Goal: Connect with others: Connect with others

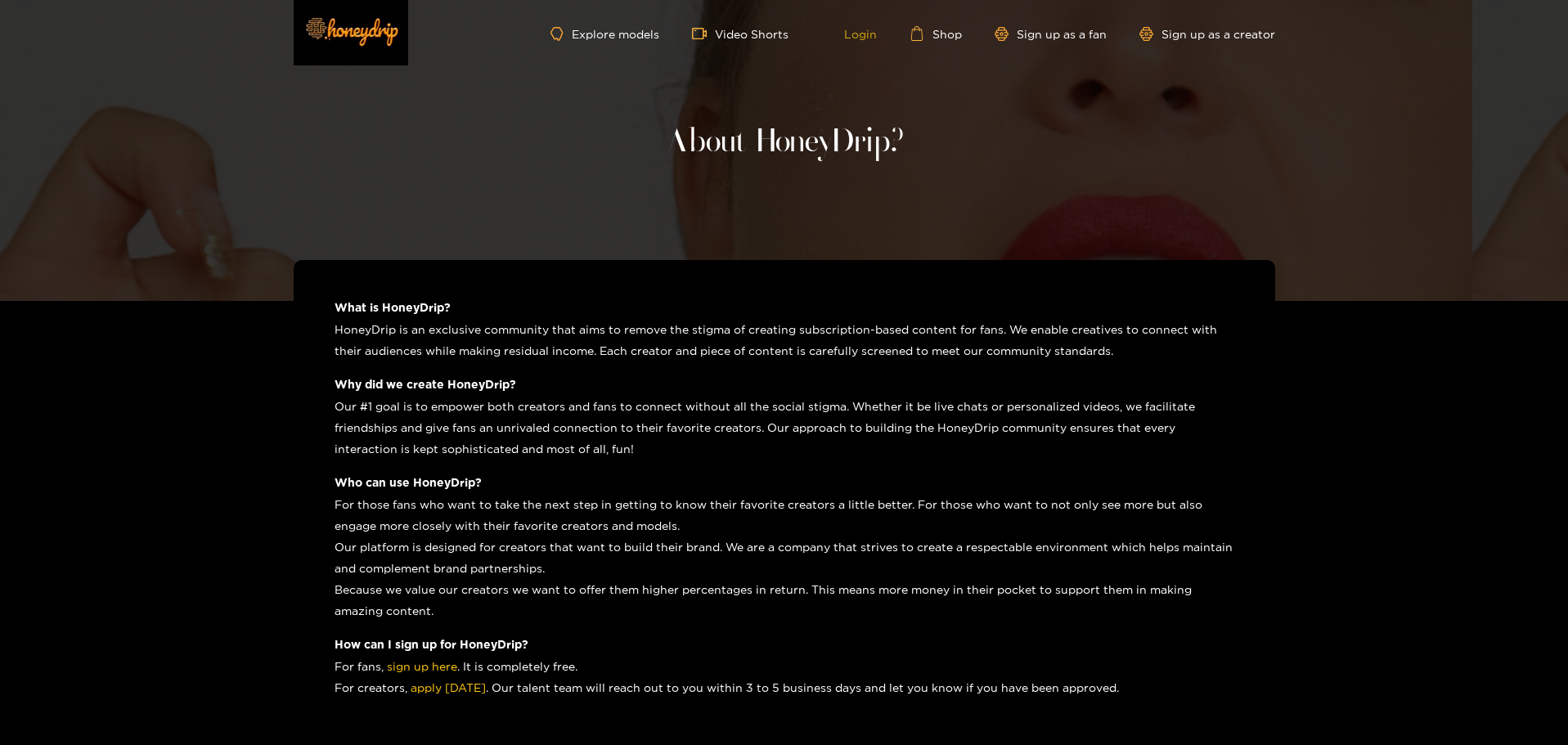
click at [871, 34] on link "Login" at bounding box center [849, 34] width 56 height 15
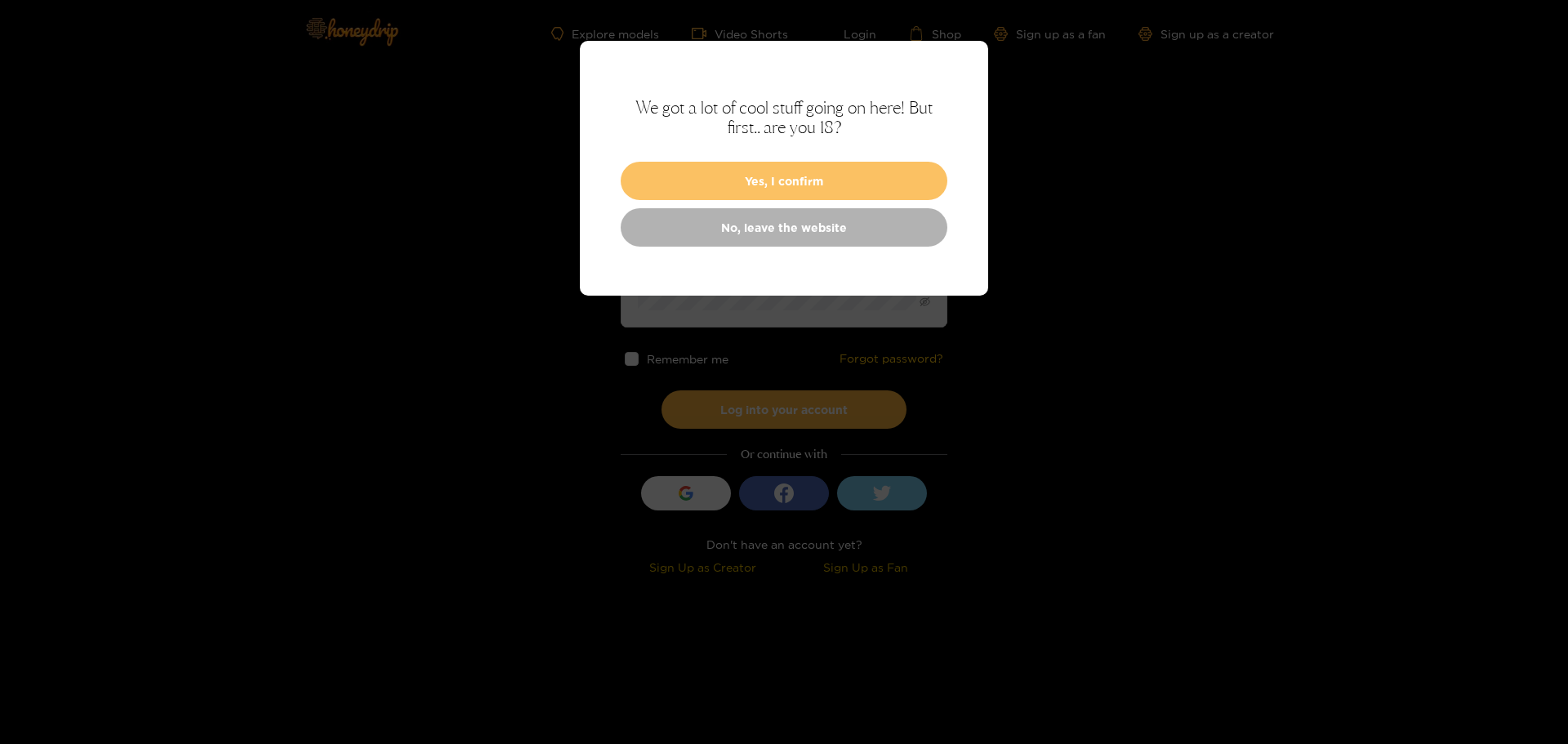
click at [807, 181] on button "Yes, I confirm" at bounding box center [784, 180] width 327 height 38
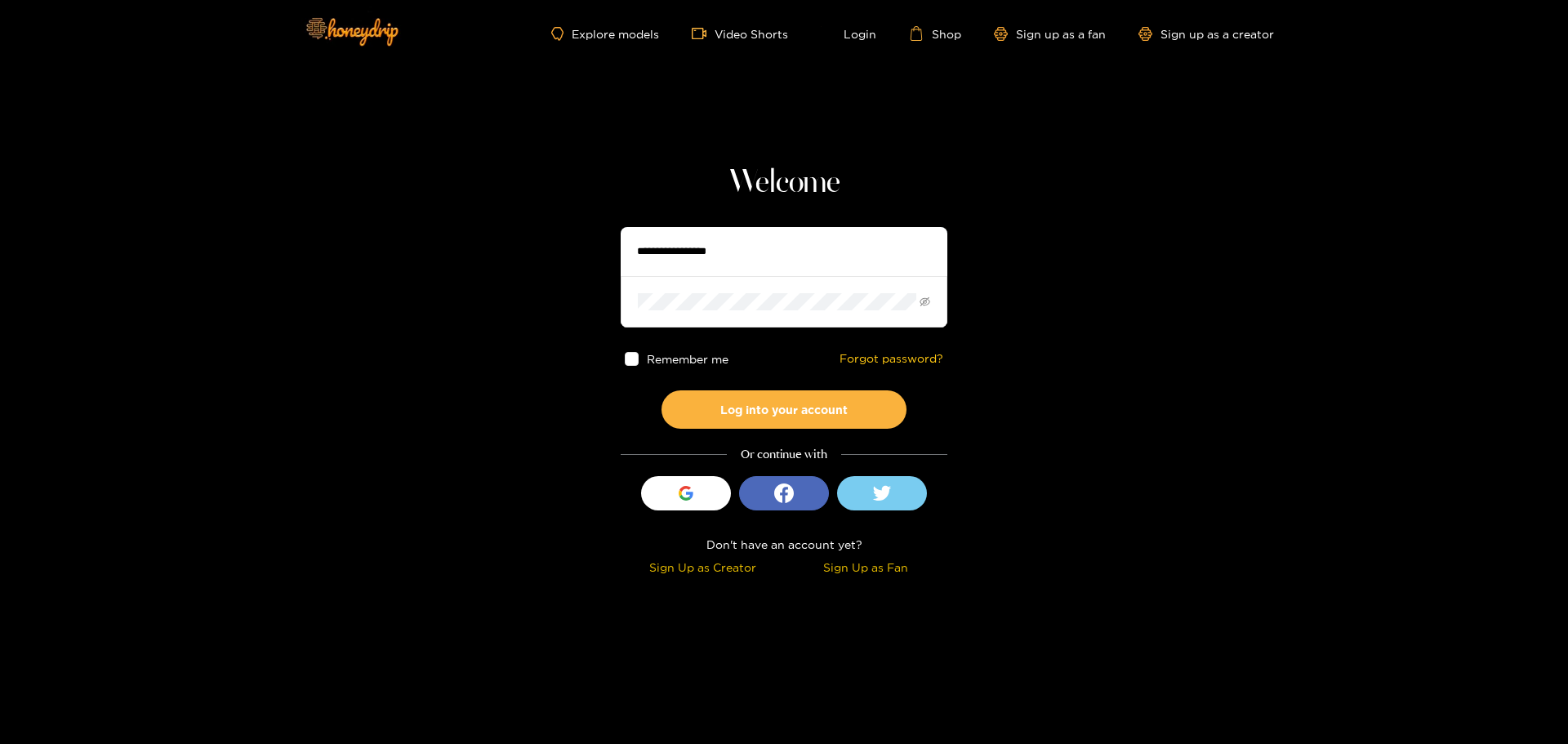
click at [698, 268] on input "text" at bounding box center [784, 251] width 327 height 49
type input "******"
click at [662, 390] on button "Log into your account" at bounding box center [784, 409] width 245 height 38
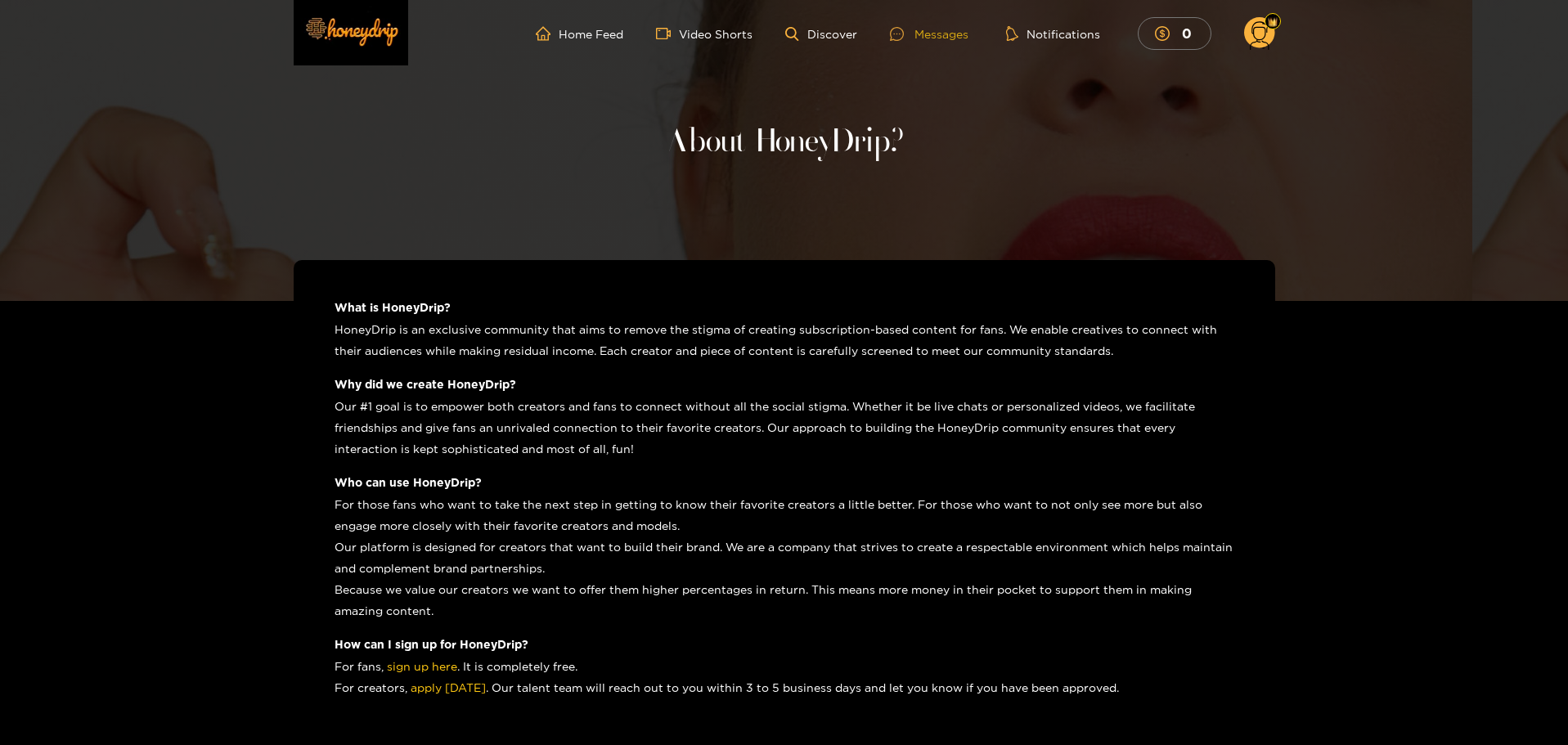
click at [931, 33] on div "Messages" at bounding box center [929, 34] width 79 height 19
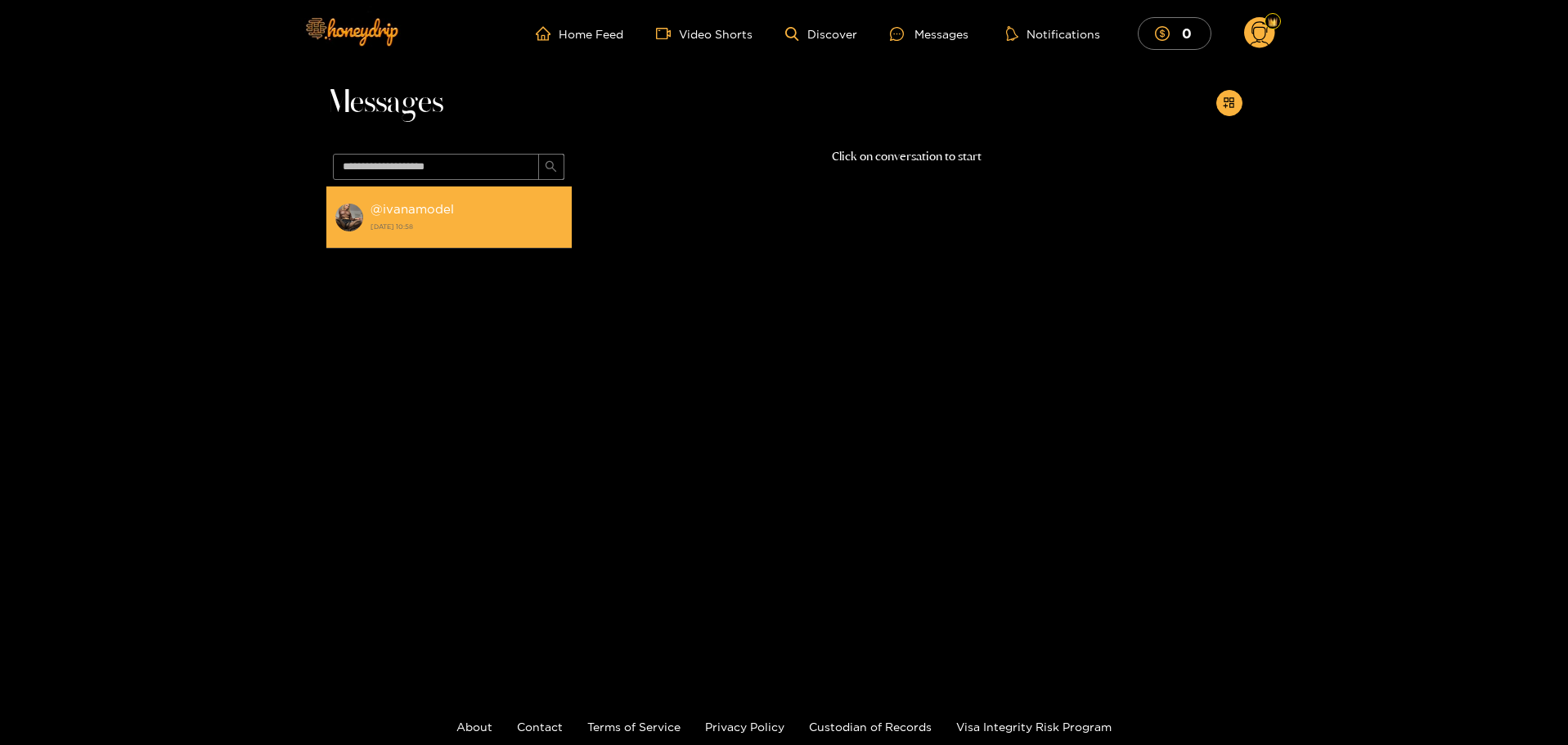
click at [394, 213] on strong "@ ivanamodel" at bounding box center [412, 209] width 83 height 14
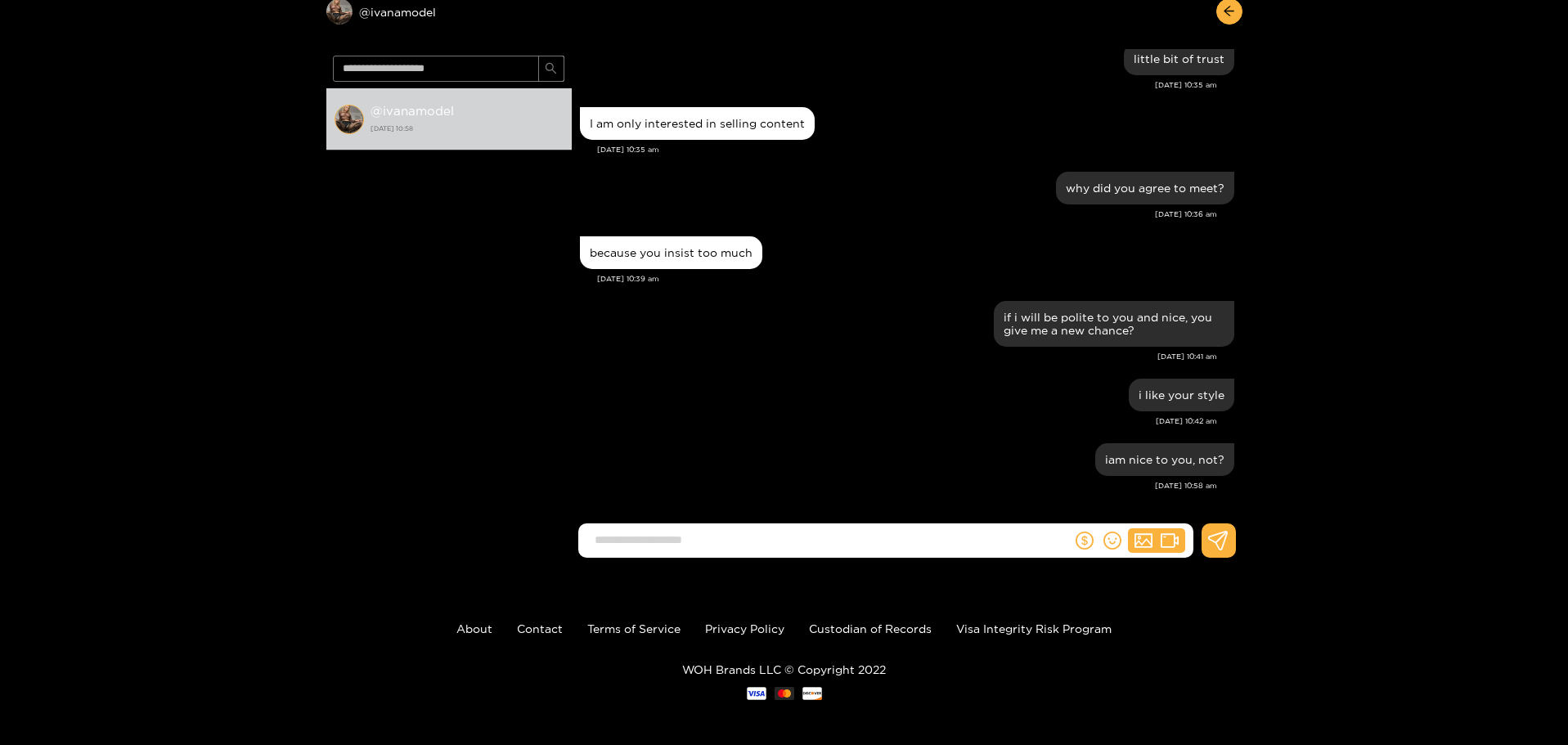
scroll to position [89, 0]
